Goal: Contribute content: Add original content to the website for others to see

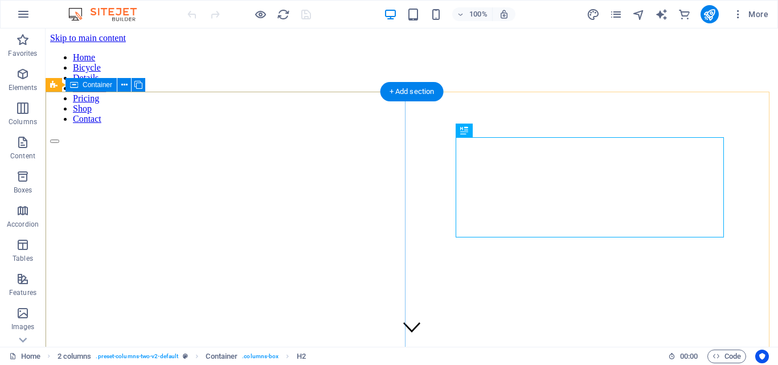
scroll to position [255, 0]
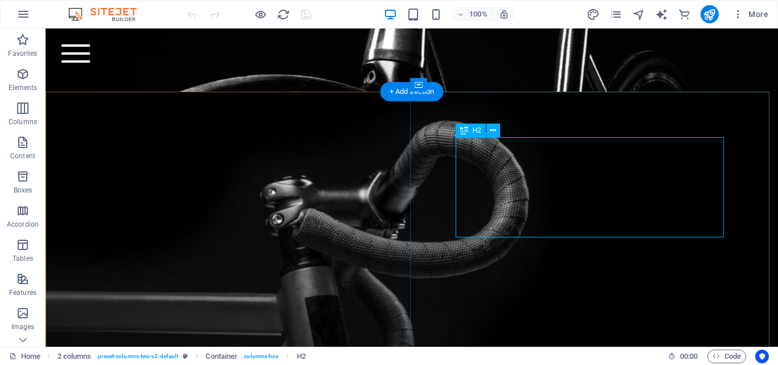
drag, startPoint x: 558, startPoint y: 169, endPoint x: 374, endPoint y: 173, distance: 184.0
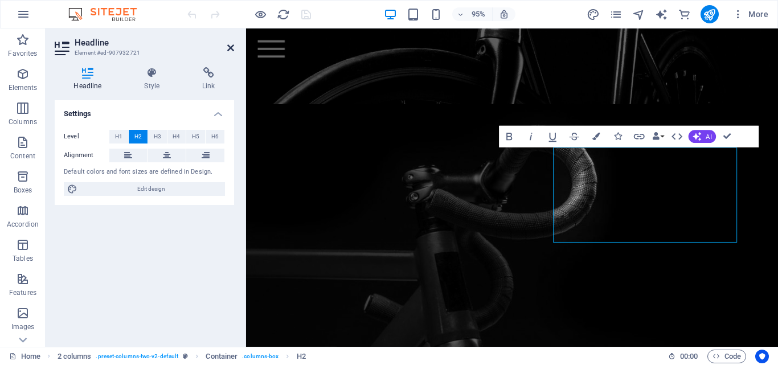
click at [231, 50] on icon at bounding box center [230, 47] width 7 height 9
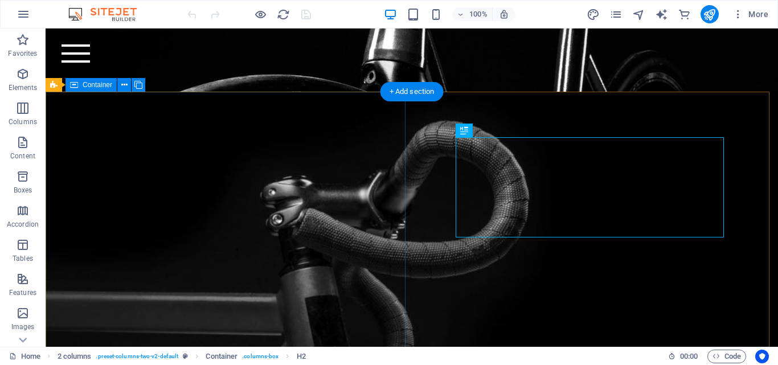
click at [191, 118] on div at bounding box center [412, 340] width 733 height 496
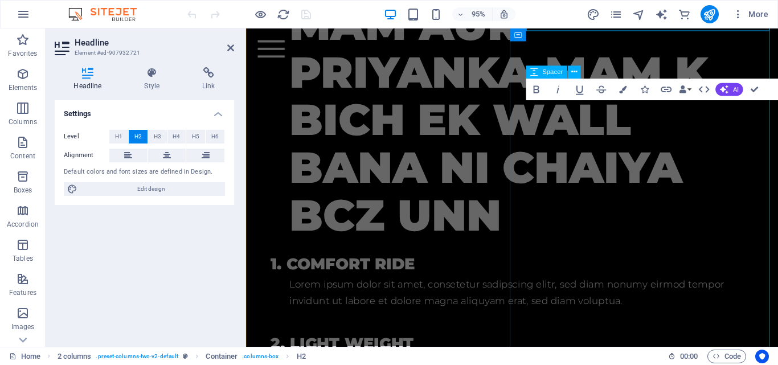
scroll to position [829, 0]
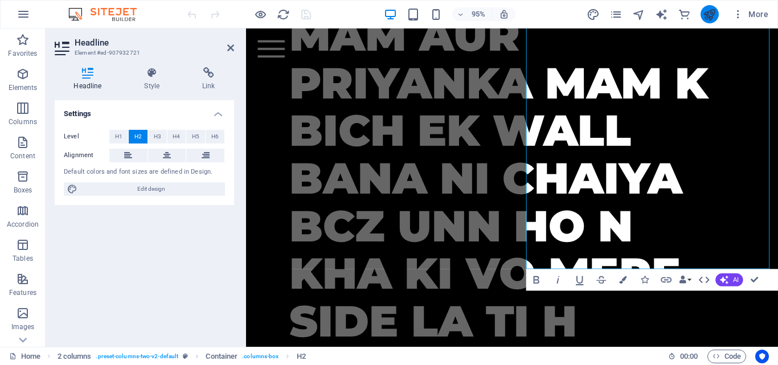
drag, startPoint x: 717, startPoint y: 17, endPoint x: 707, endPoint y: 13, distance: 9.9
click at [718, 15] on button "publish" at bounding box center [710, 14] width 18 height 18
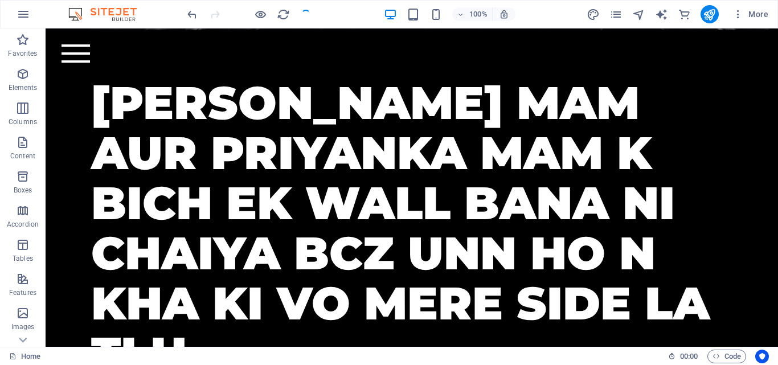
scroll to position [0, 0]
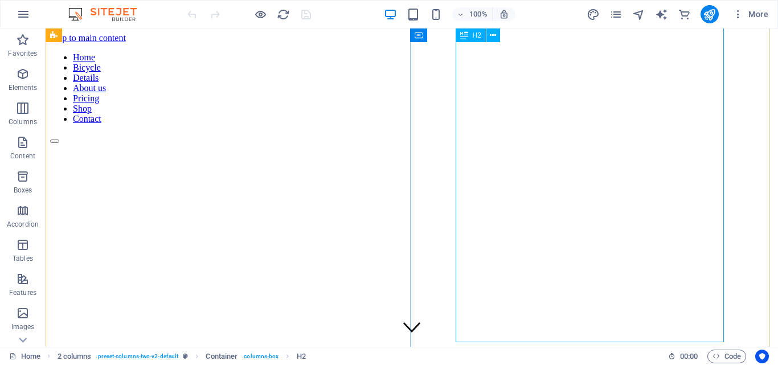
scroll to position [702, 0]
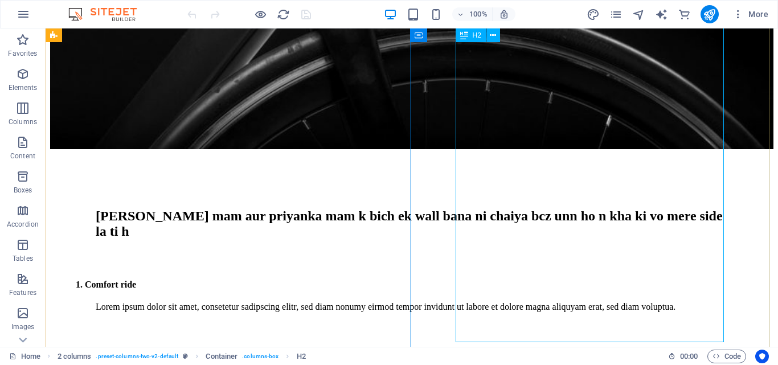
click at [559, 239] on div "[PERSON_NAME] mam aur priyanka mam k bich ek wall bana ni chaiya bcz unn ho n k…" at bounding box center [412, 223] width 632 height 31
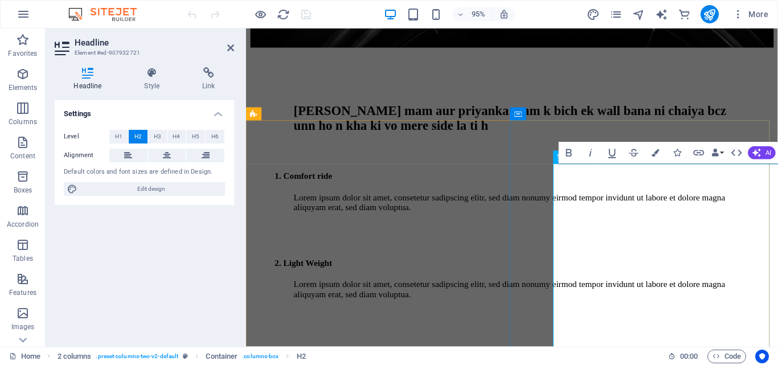
scroll to position [238, 0]
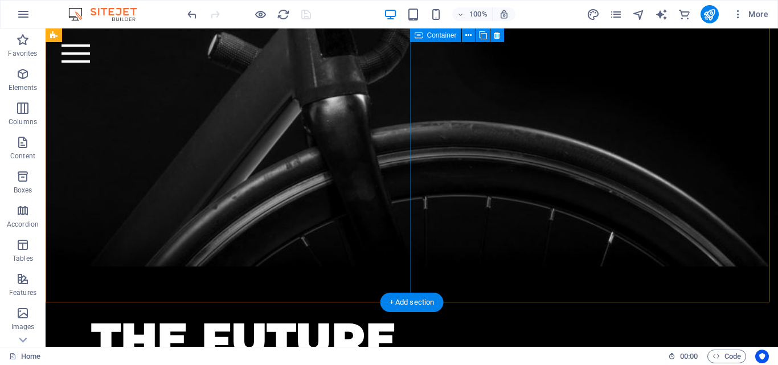
scroll to position [580, 0]
